Goal: Information Seeking & Learning: Compare options

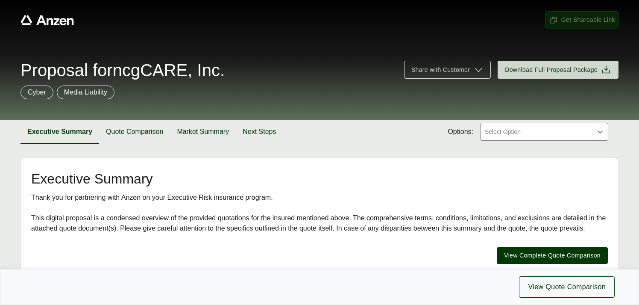
click at [572, 20] on span "Get Shareable Link" at bounding box center [582, 19] width 66 height 9
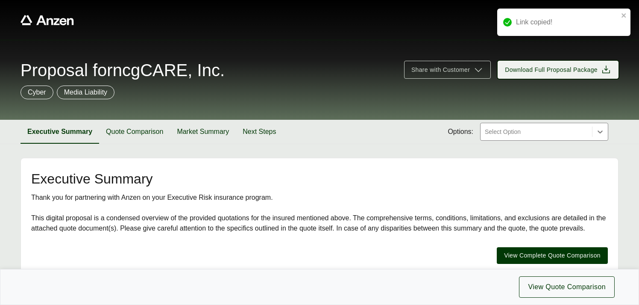
click at [559, 68] on span "Download Full Proposal Package" at bounding box center [551, 69] width 93 height 9
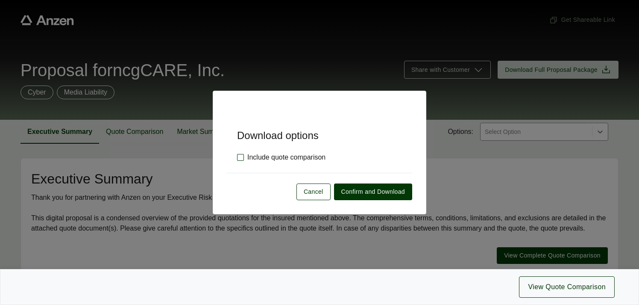
click at [240, 156] on label "Include quote comparison" at bounding box center [281, 157] width 88 height 10
click at [357, 191] on span "Confirm and Download" at bounding box center [373, 191] width 64 height 9
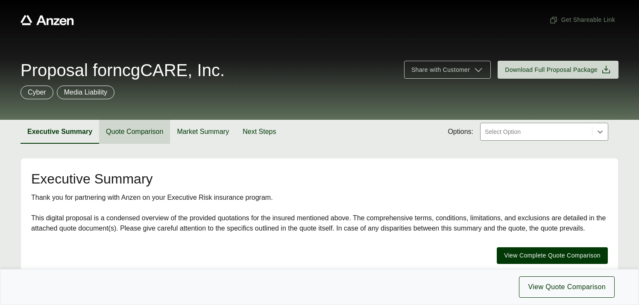
click at [138, 129] on button "Quote Comparison" at bounding box center [134, 132] width 71 height 24
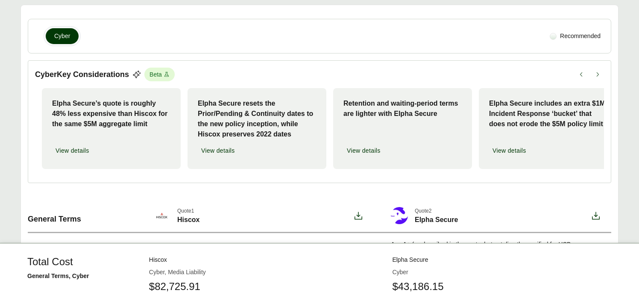
scroll to position [141, 0]
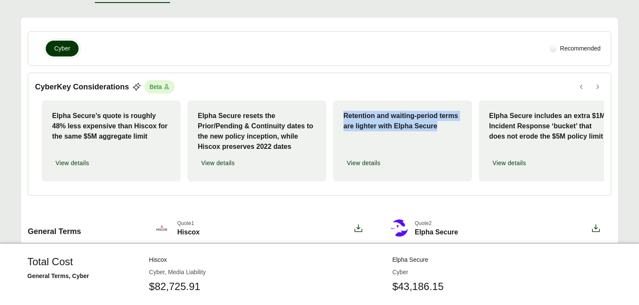
drag, startPoint x: 344, startPoint y: 114, endPoint x: 443, endPoint y: 129, distance: 99.9
click at [443, 129] on p "Retention and waiting-period terms are lighter with Elpha Secure" at bounding box center [402, 121] width 118 height 21
copy p "Retention and waiting-period terms are lighter with Elpha Secure"
click at [498, 114] on p "Elpha Secure includes an extra $1M Incident Response ‘bucket’ that does not ero…" at bounding box center [548, 126] width 118 height 31
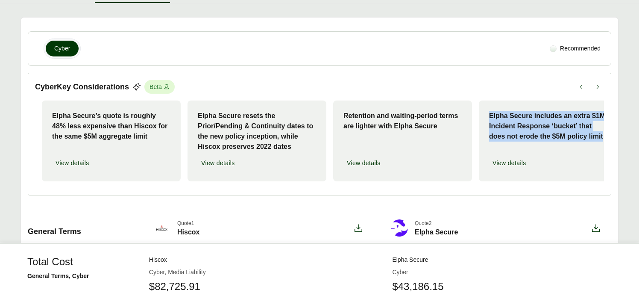
scroll to position [0, 14]
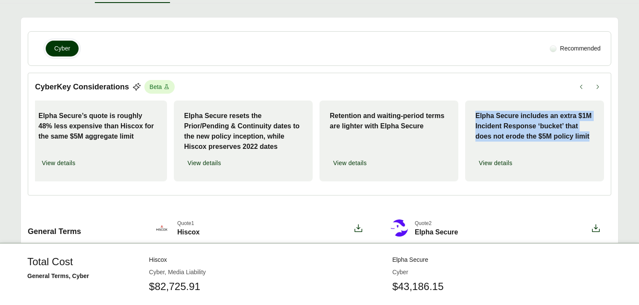
drag, startPoint x: 490, startPoint y: 114, endPoint x: 590, endPoint y: 137, distance: 102.5
click at [590, 137] on p "Elpha Secure includes an extra $1M Incident Response ‘bucket’ that does not ero…" at bounding box center [534, 126] width 118 height 31
copy p "Elpha Secure includes an extra $1M Incident Response ‘bucket’ that does not ero…"
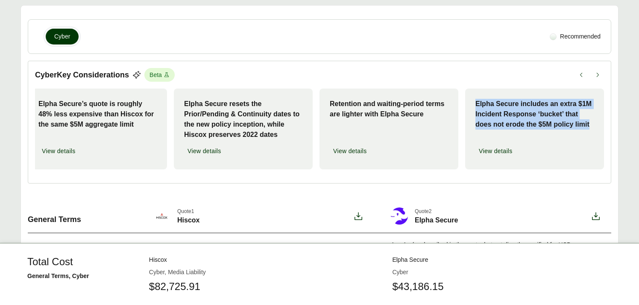
scroll to position [152, 0]
click at [354, 153] on span "View details" at bounding box center [350, 151] width 34 height 9
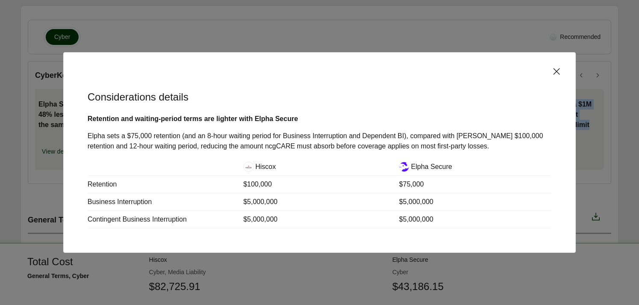
click at [146, 138] on p "Elpha sets a $75,000 retention (and an 8-hour waiting period for Business Inter…" at bounding box center [320, 141] width 464 height 21
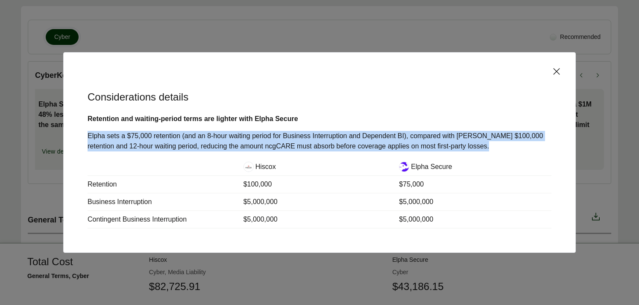
copy p "Elpha sets a $75,000 retention (and an 8-hour waiting period for Business Inter…"
click at [557, 71] on icon at bounding box center [556, 71] width 6 height 6
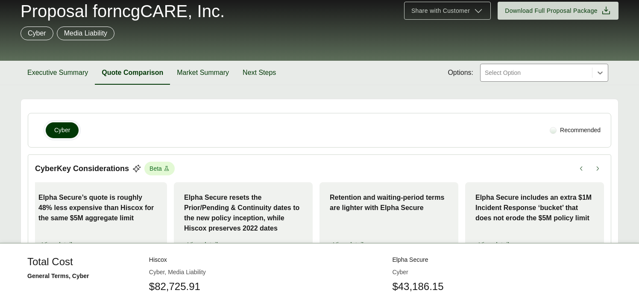
scroll to position [0, 0]
